Goal: Obtain resource: Download file/media

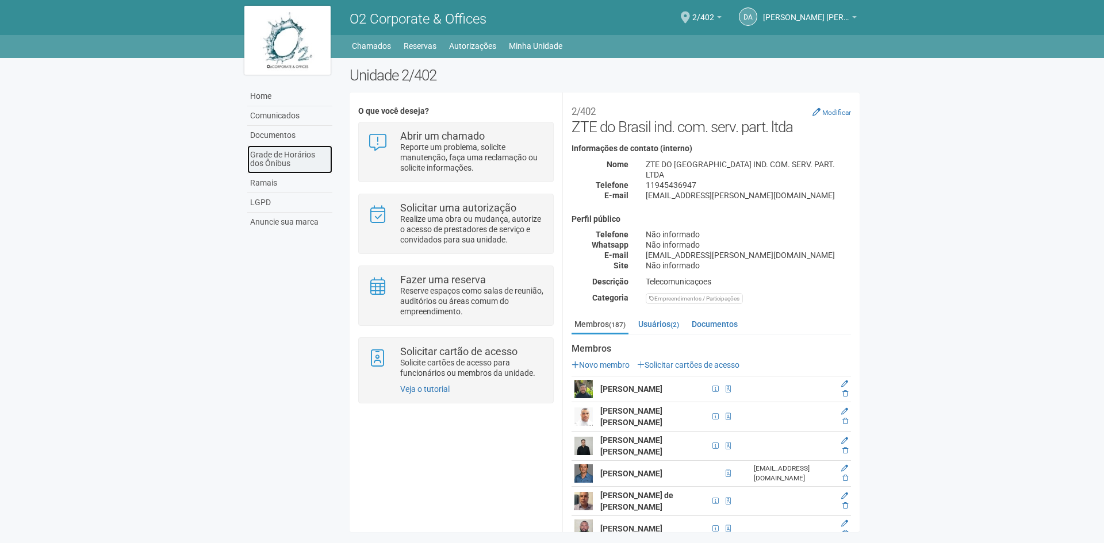
click at [296, 166] on link "Grade de Horários dos Ônibus" at bounding box center [289, 159] width 85 height 28
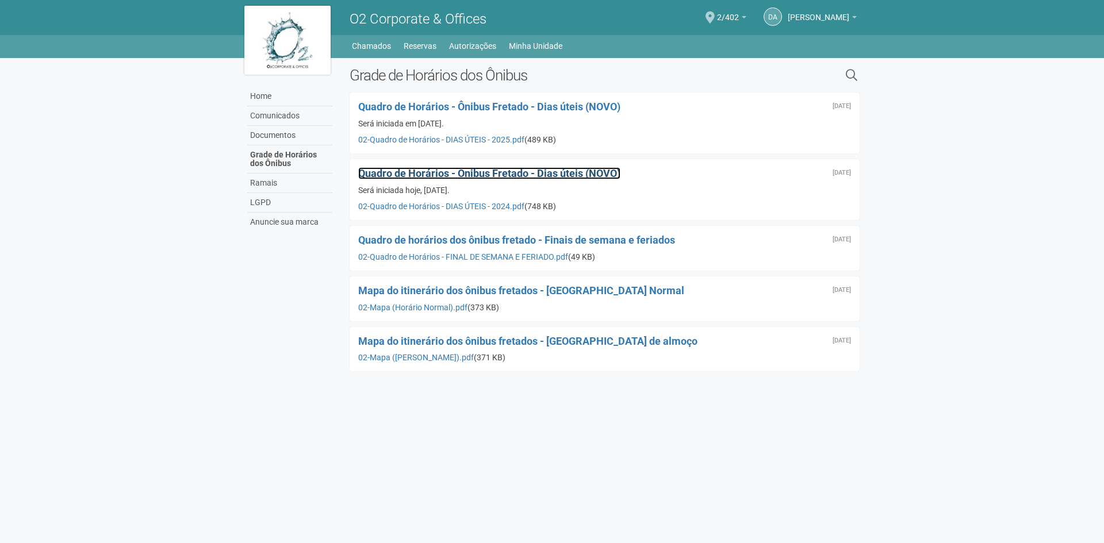
click at [605, 174] on span "Quadro de Horários - Ônibus Fretado - Dias úteis (NOVO)" at bounding box center [489, 173] width 262 height 12
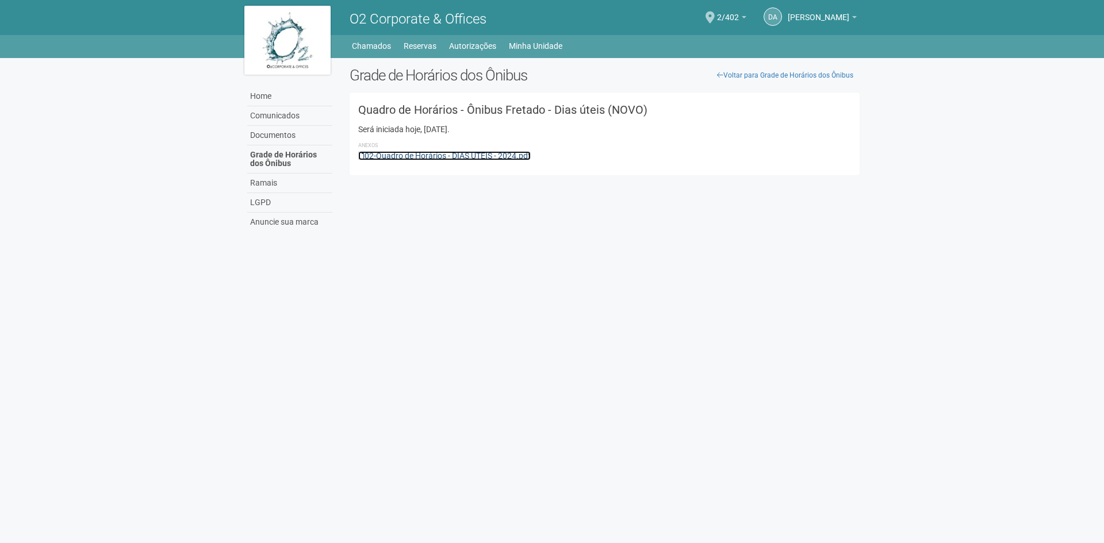
click at [469, 157] on link "02-Quadro de Horários - DIAS ÚTEIS - 2024.pdf" at bounding box center [444, 155] width 173 height 9
